Goal: Navigation & Orientation: Understand site structure

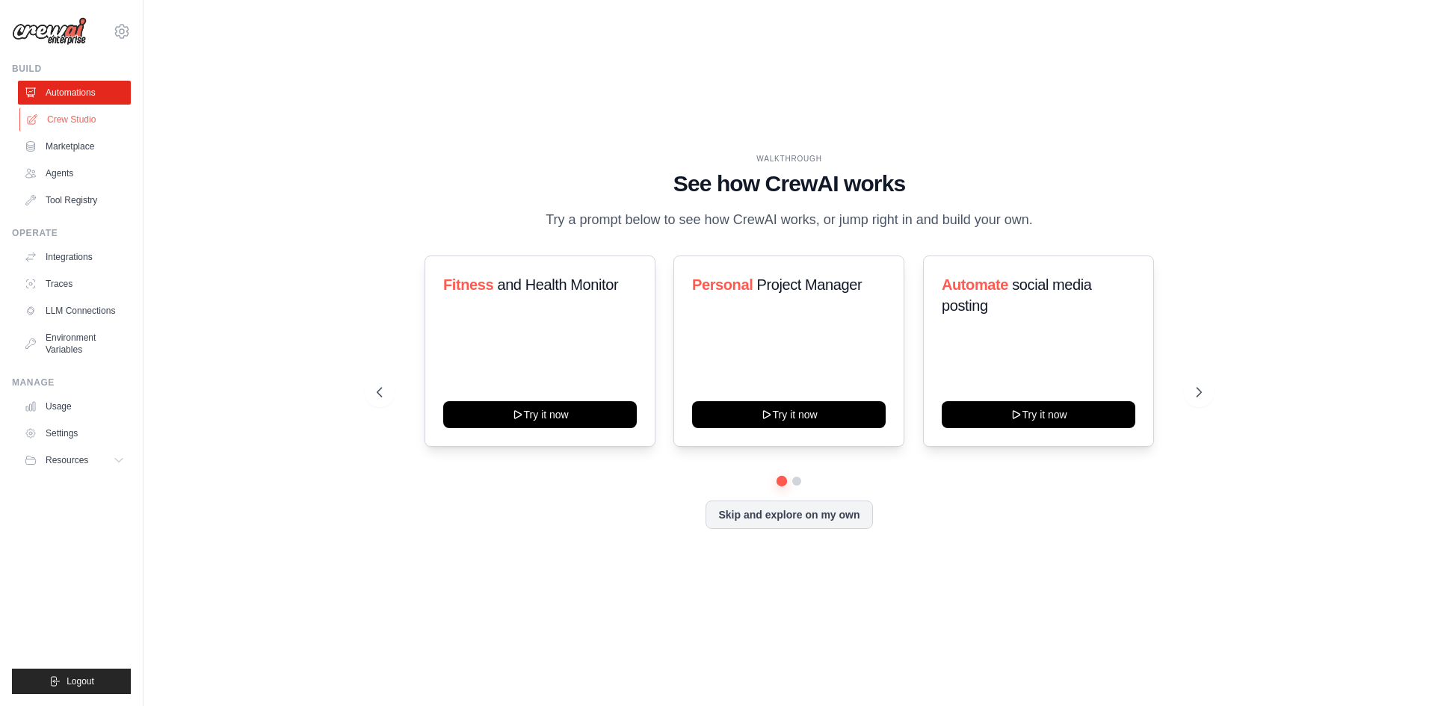
click at [49, 114] on link "Crew Studio" at bounding box center [75, 120] width 113 height 24
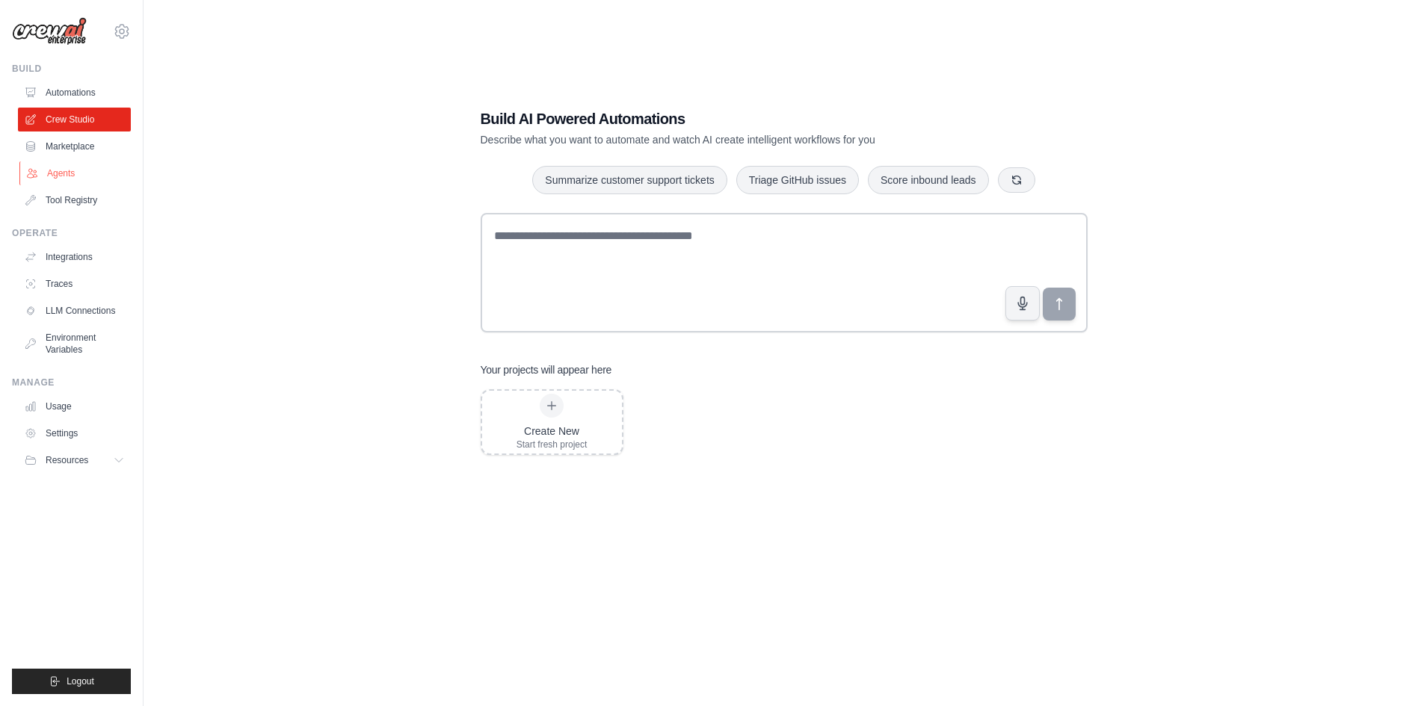
click at [56, 168] on link "Agents" at bounding box center [75, 173] width 113 height 24
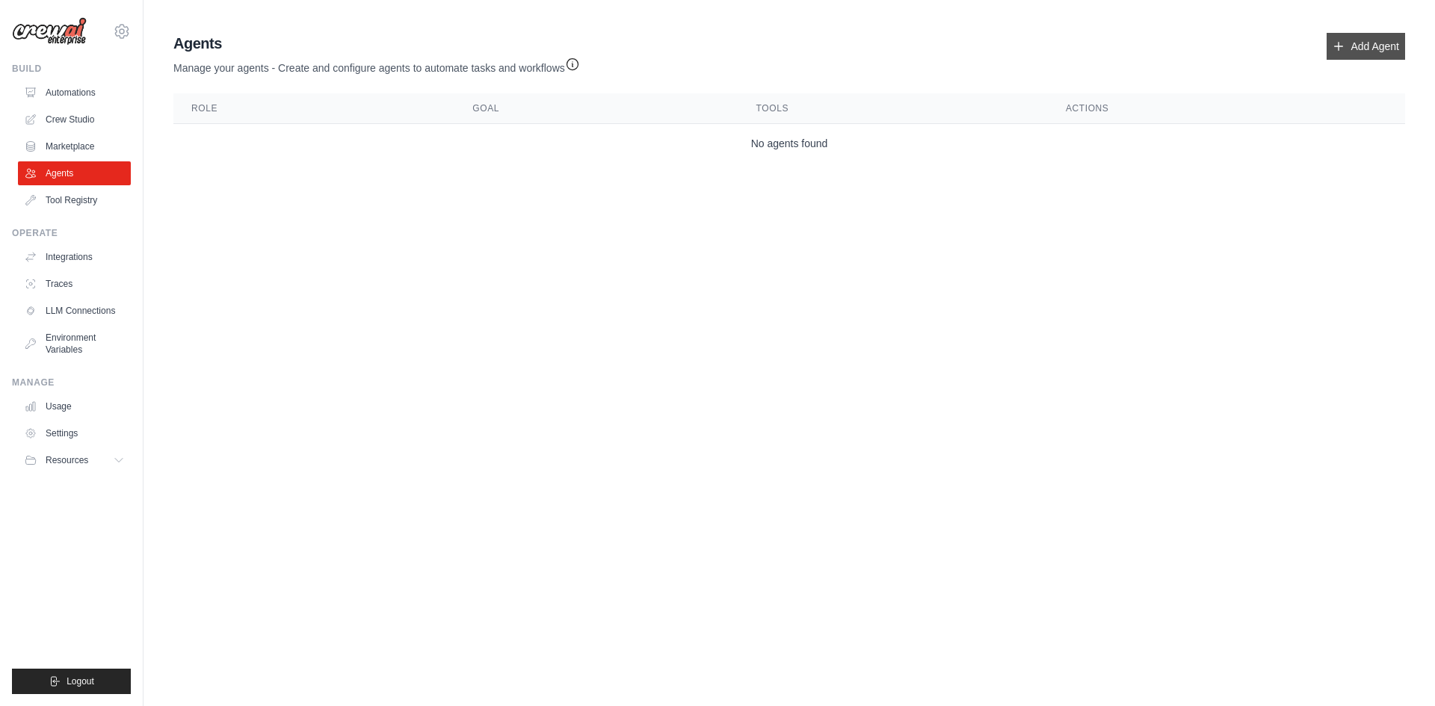
click at [1354, 49] on link "Add Agent" at bounding box center [1366, 46] width 78 height 27
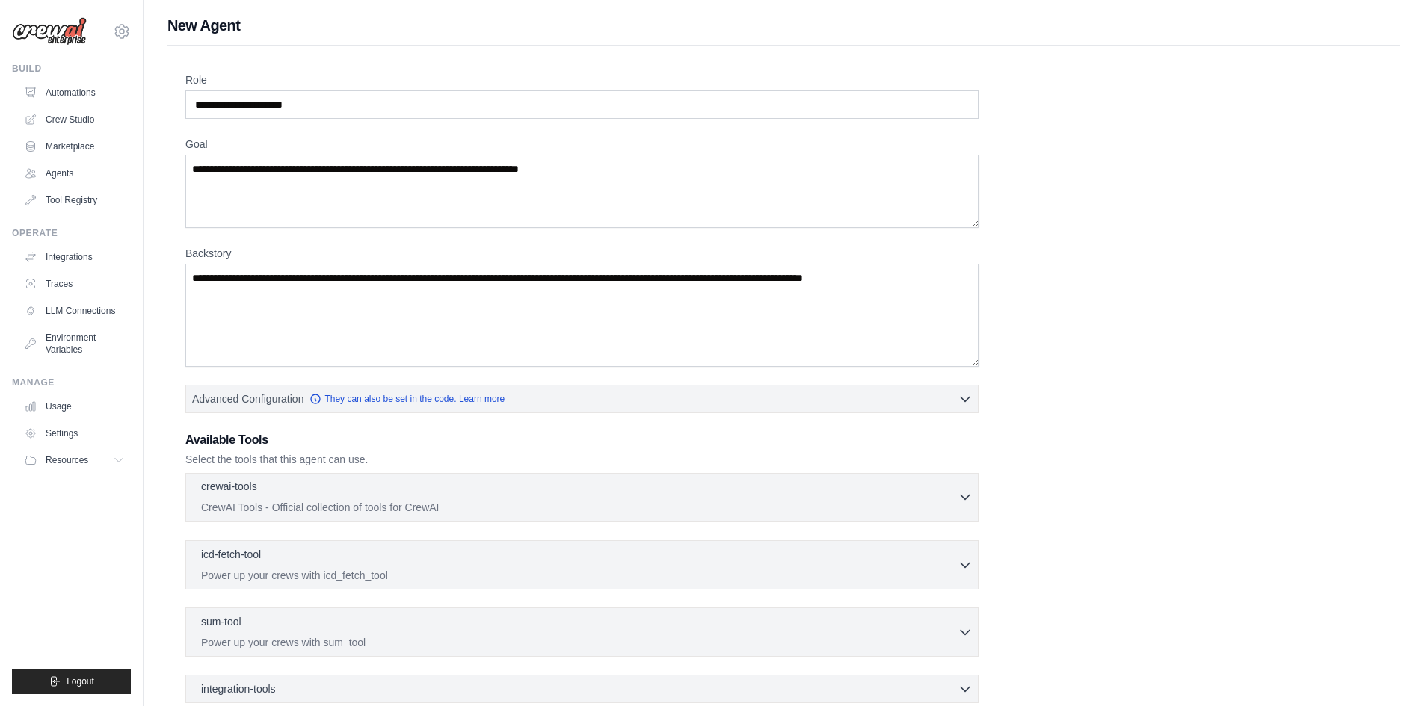
click at [969, 496] on icon "button" at bounding box center [965, 498] width 9 height 4
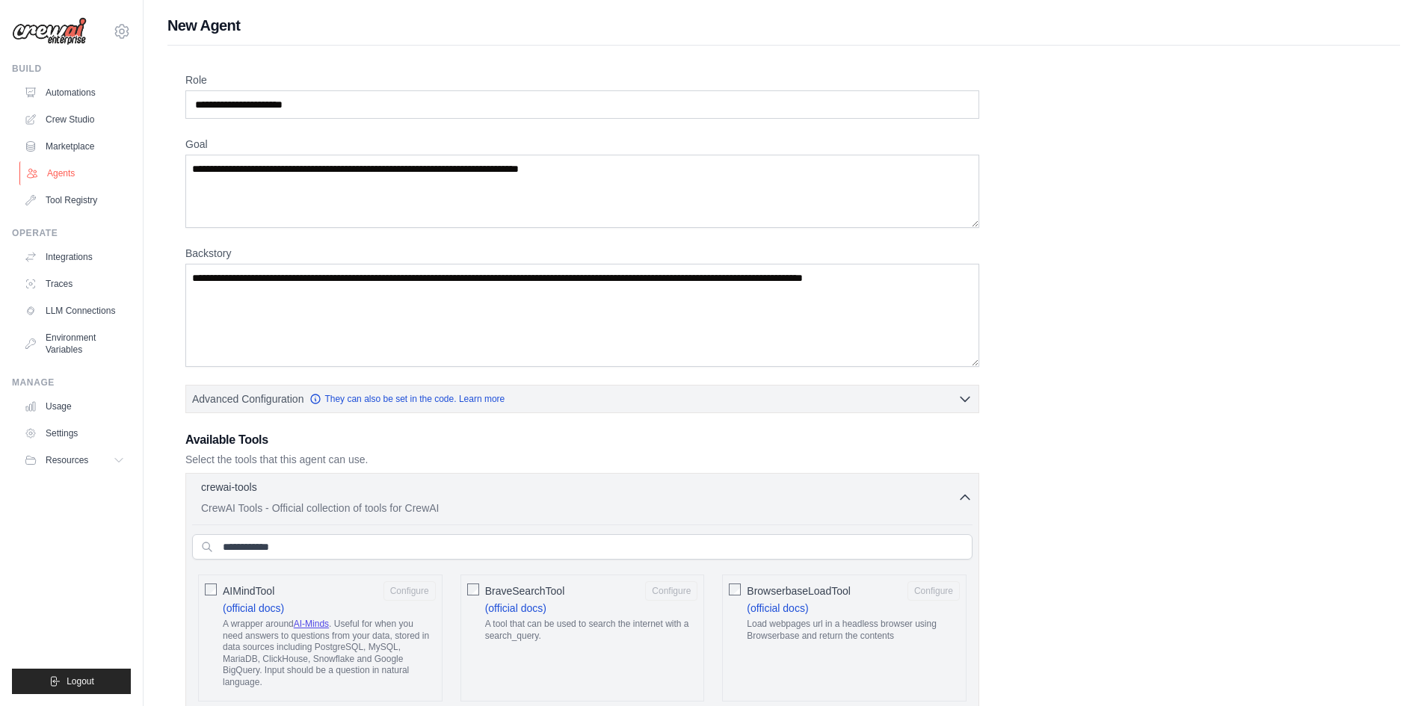
click at [60, 168] on link "Agents" at bounding box center [75, 173] width 113 height 24
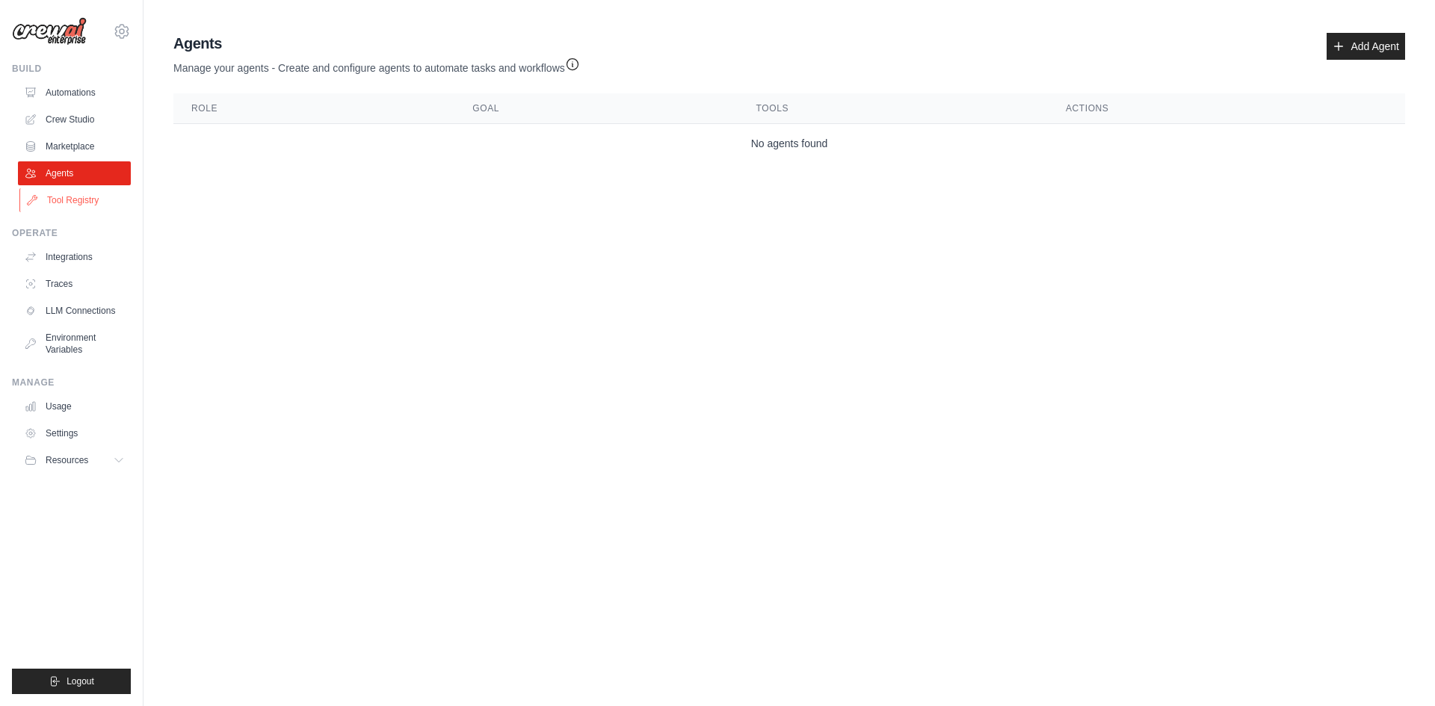
click at [75, 200] on link "Tool Registry" at bounding box center [75, 200] width 113 height 24
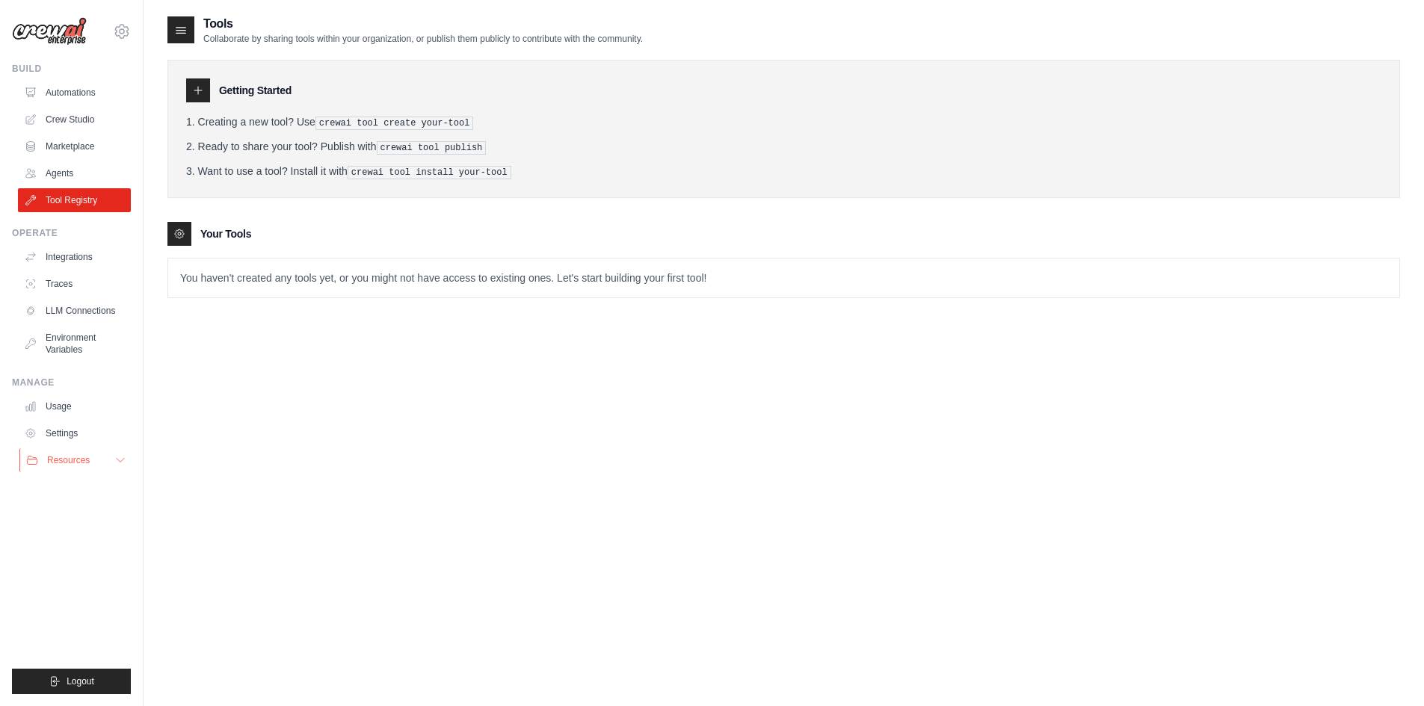
click at [90, 454] on button "Resources" at bounding box center [75, 461] width 113 height 24
click at [90, 558] on span "Video Tutorials" at bounding box center [82, 558] width 59 height 12
click at [73, 141] on link "Marketplace" at bounding box center [75, 147] width 113 height 24
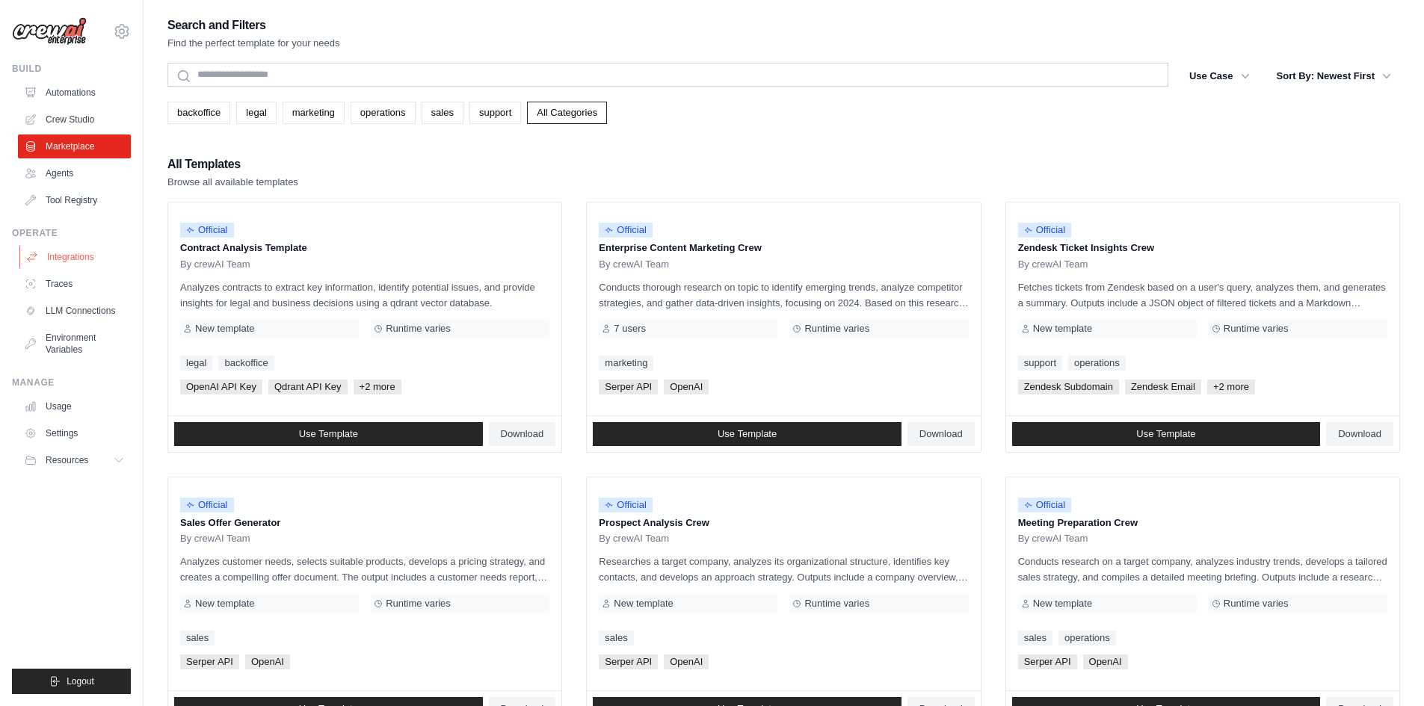
click at [52, 259] on link "Integrations" at bounding box center [75, 257] width 113 height 24
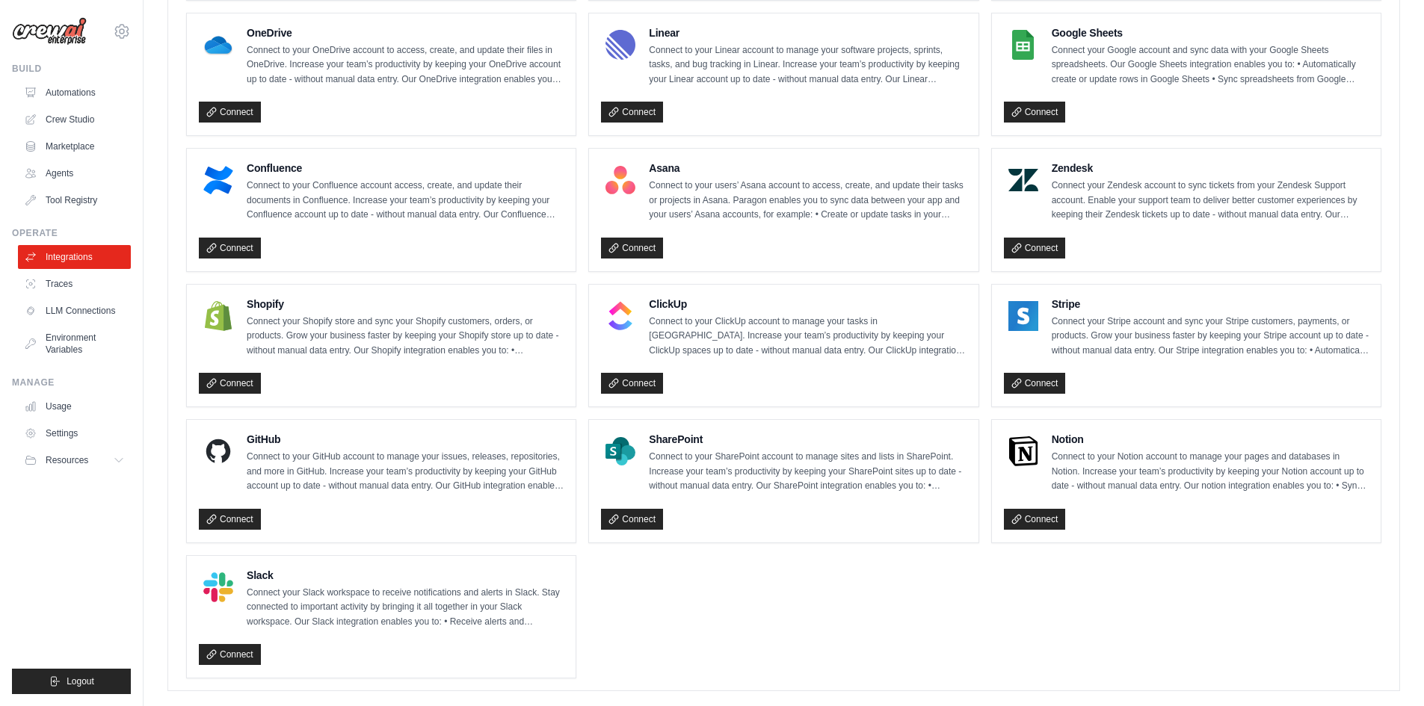
scroll to position [871, 0]
